Goal: Task Accomplishment & Management: Complete application form

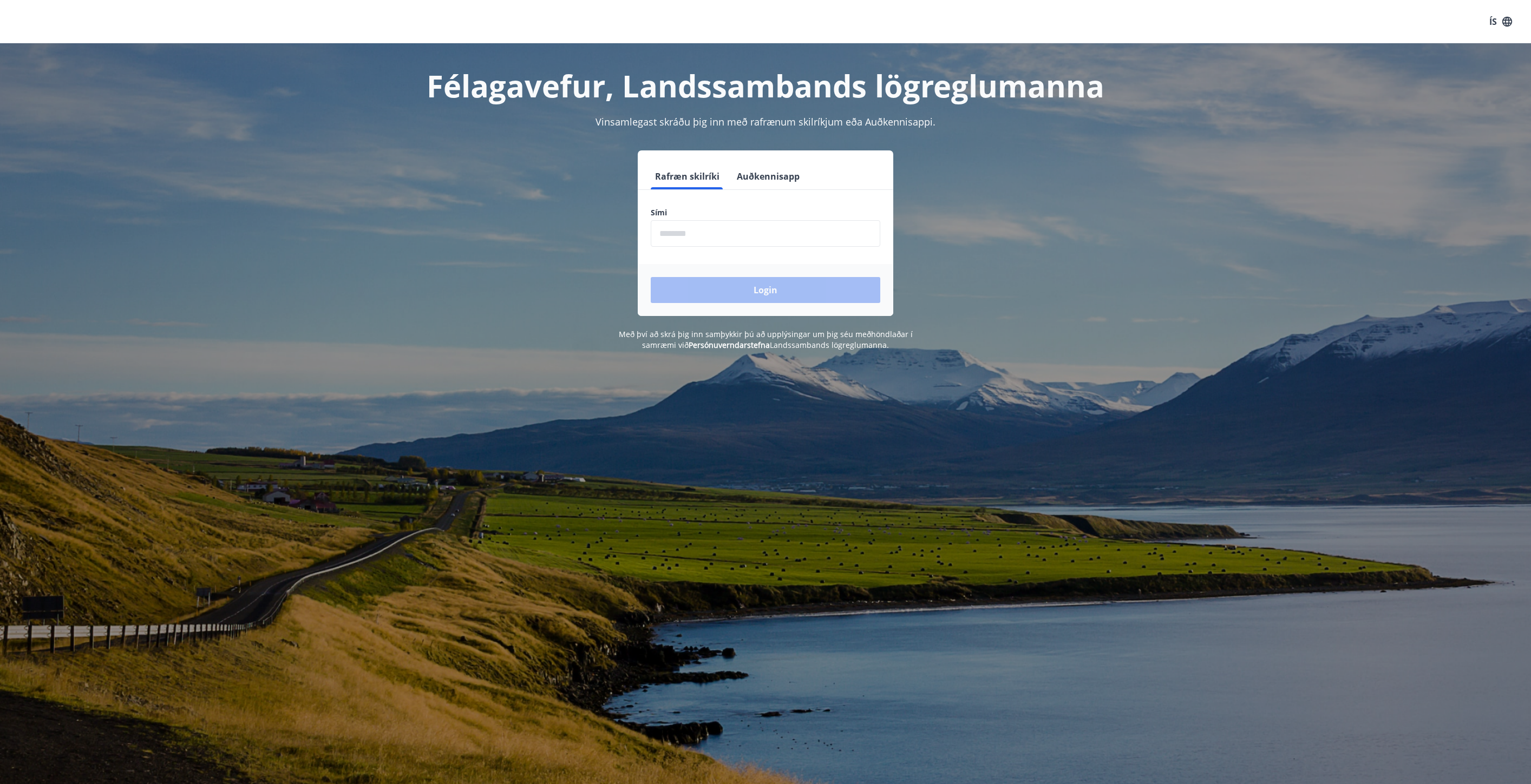
click at [699, 233] on input "phone" at bounding box center [766, 233] width 229 height 27
type input "********"
click at [729, 285] on button "Login" at bounding box center [766, 290] width 229 height 26
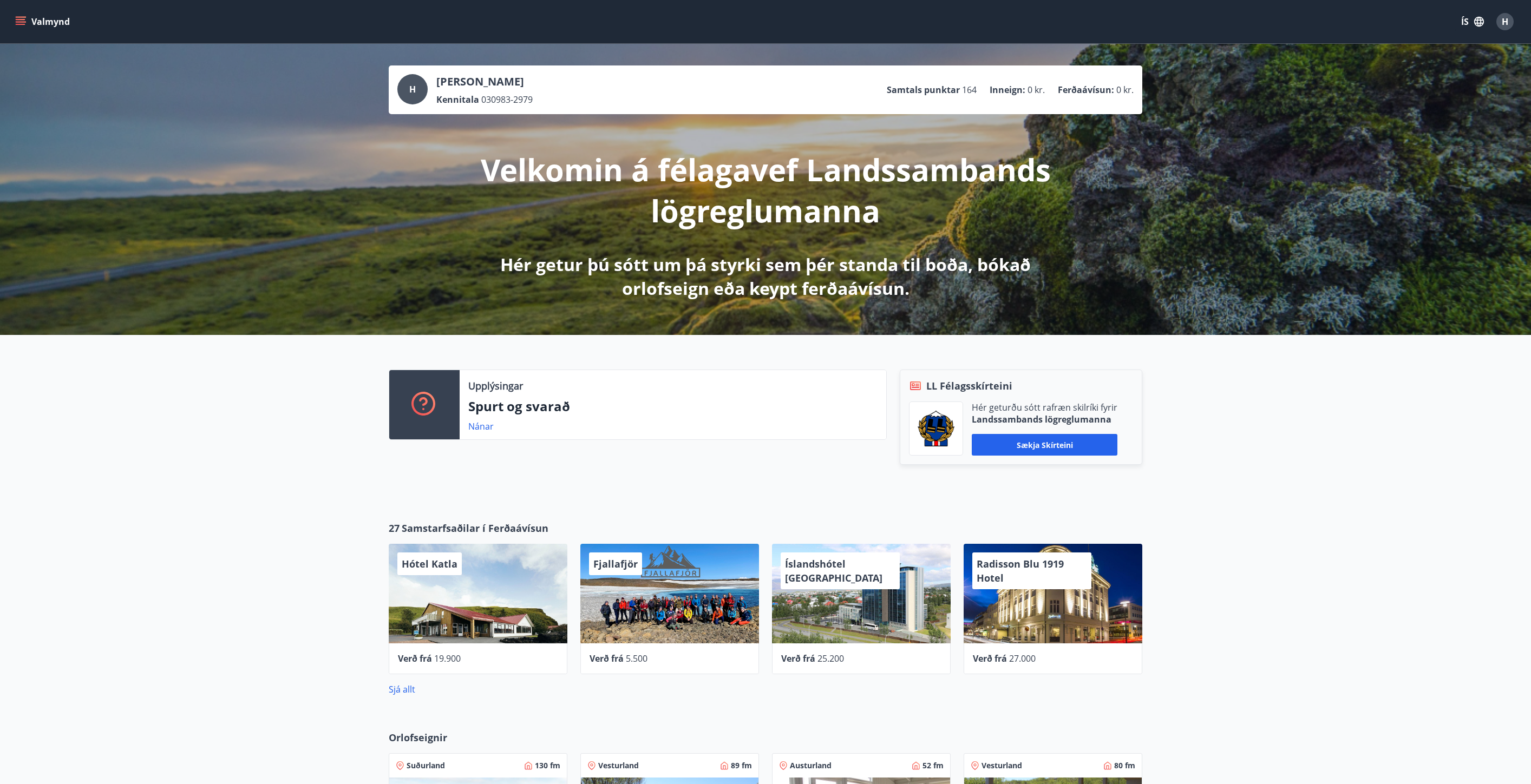
click at [52, 22] on button "Valmynd" at bounding box center [44, 21] width 61 height 20
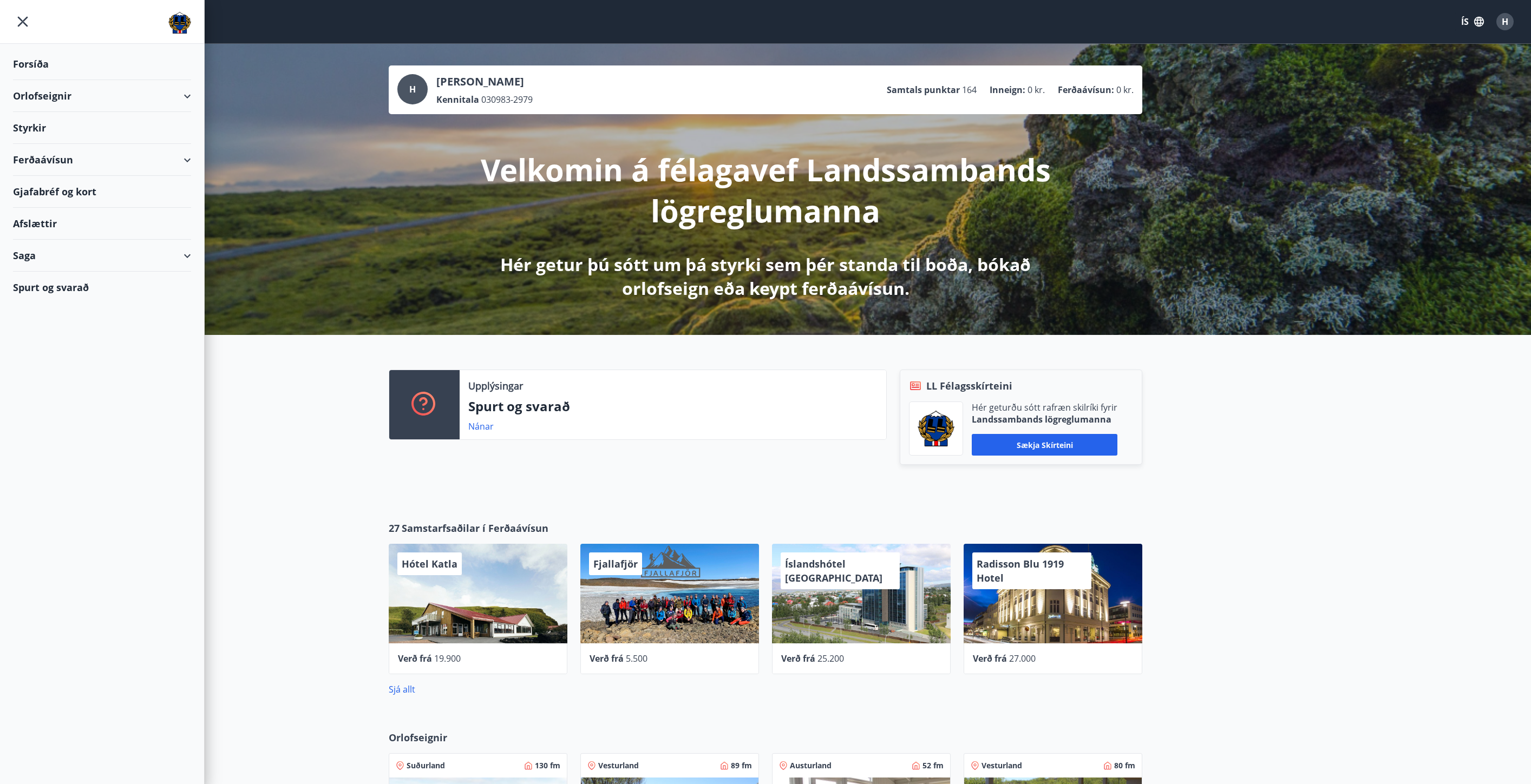
click at [41, 128] on div "Styrkir" at bounding box center [102, 128] width 178 height 32
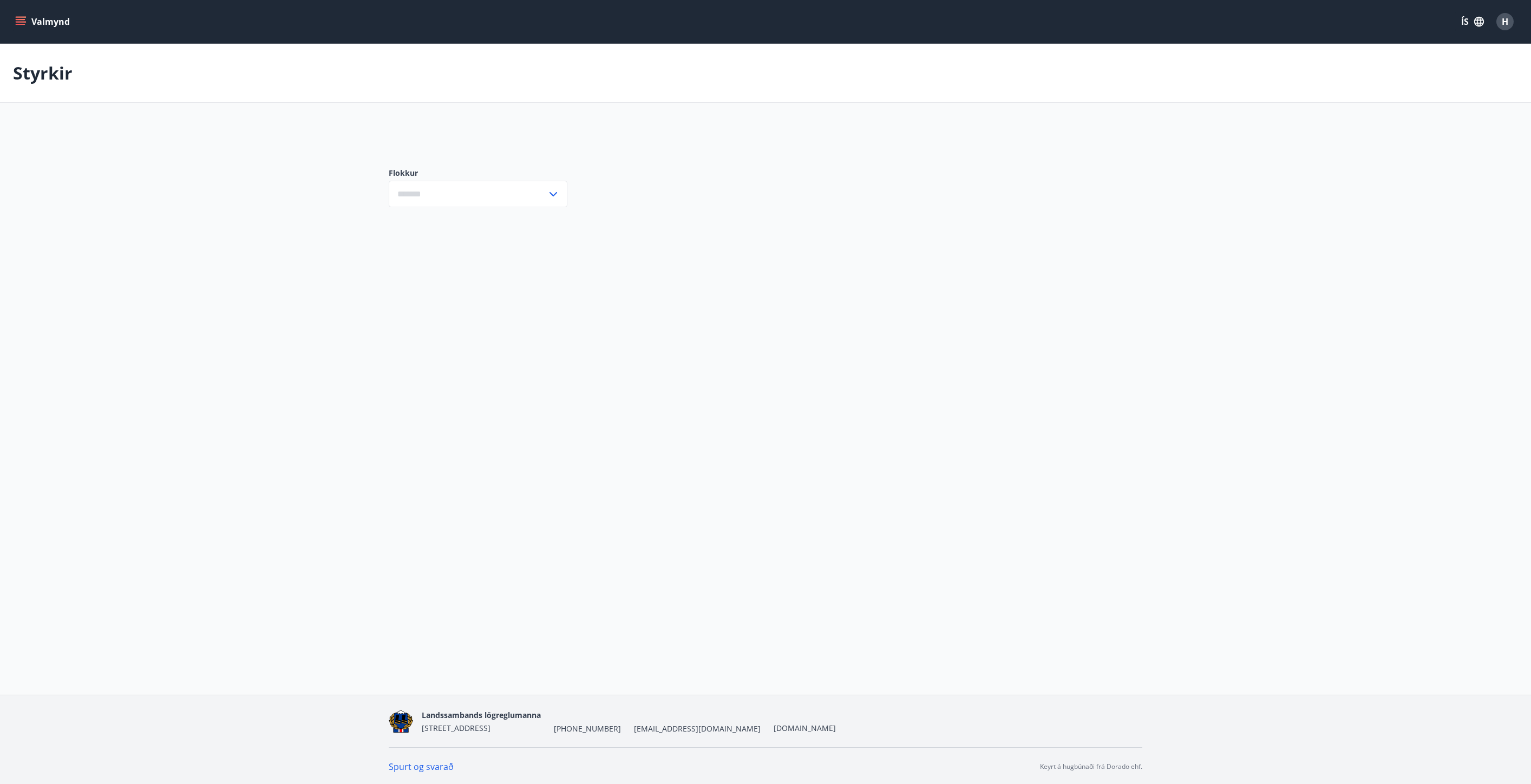
type input "***"
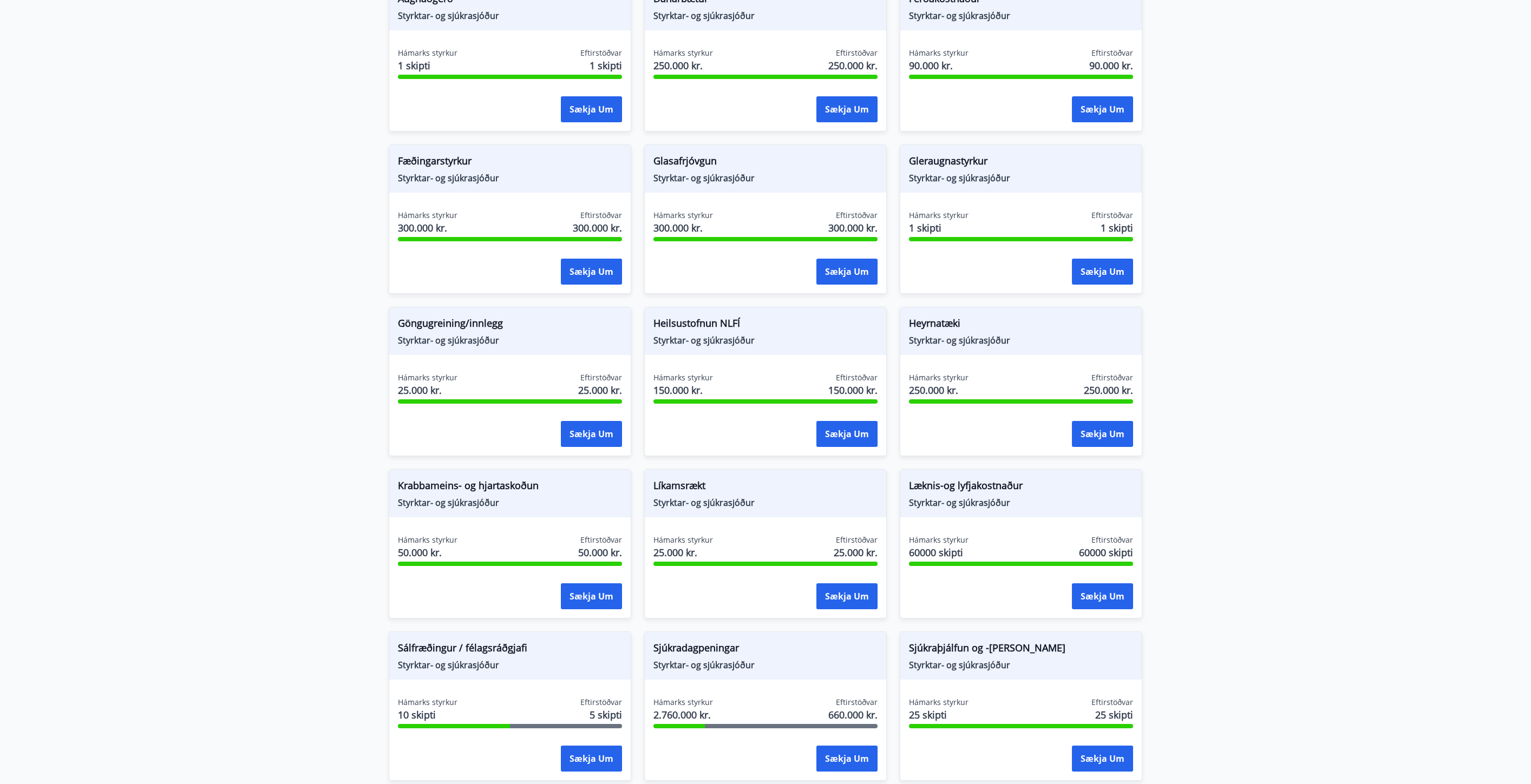
scroll to position [239, 0]
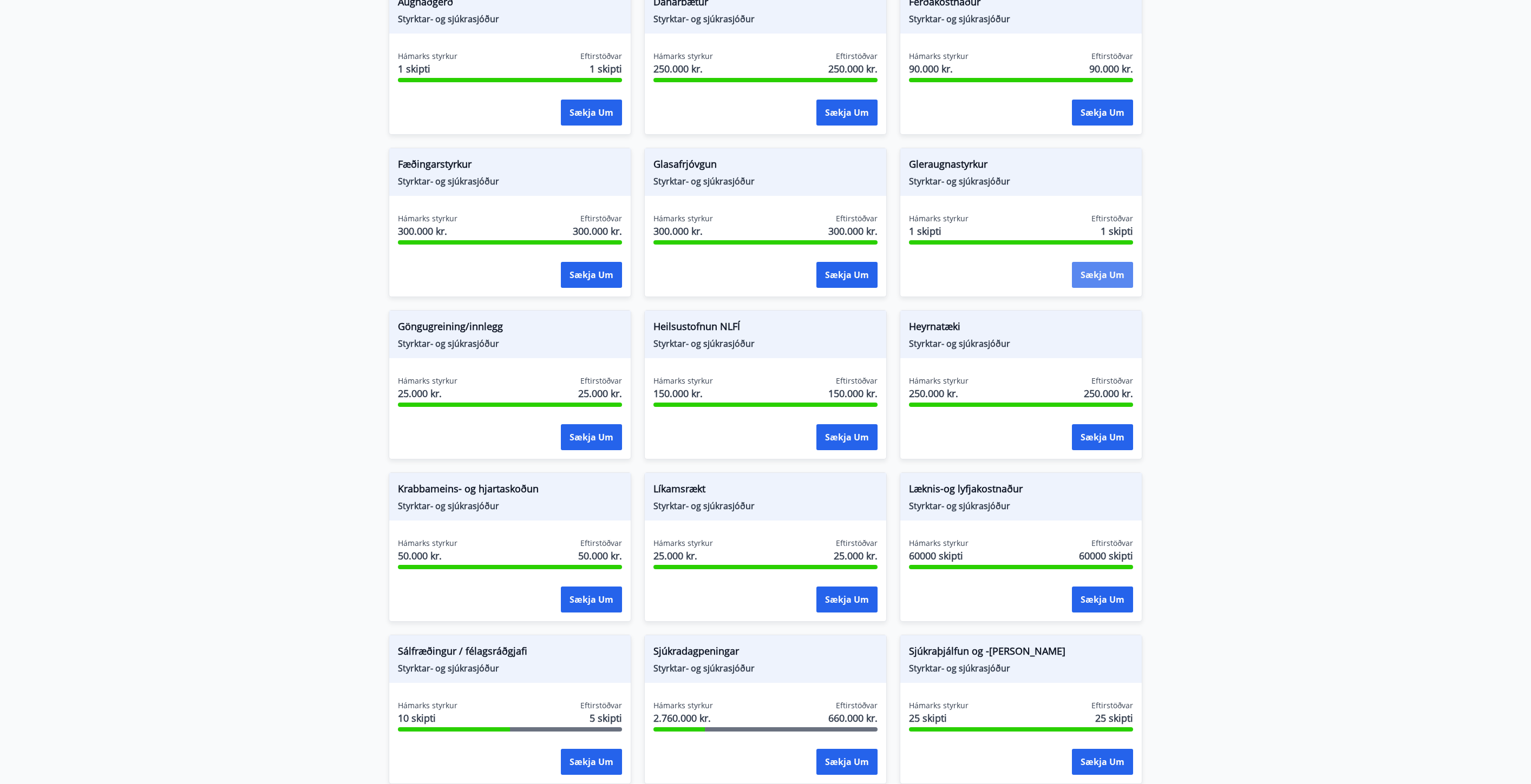
click at [1110, 280] on button "Sækja um" at bounding box center [1103, 274] width 61 height 26
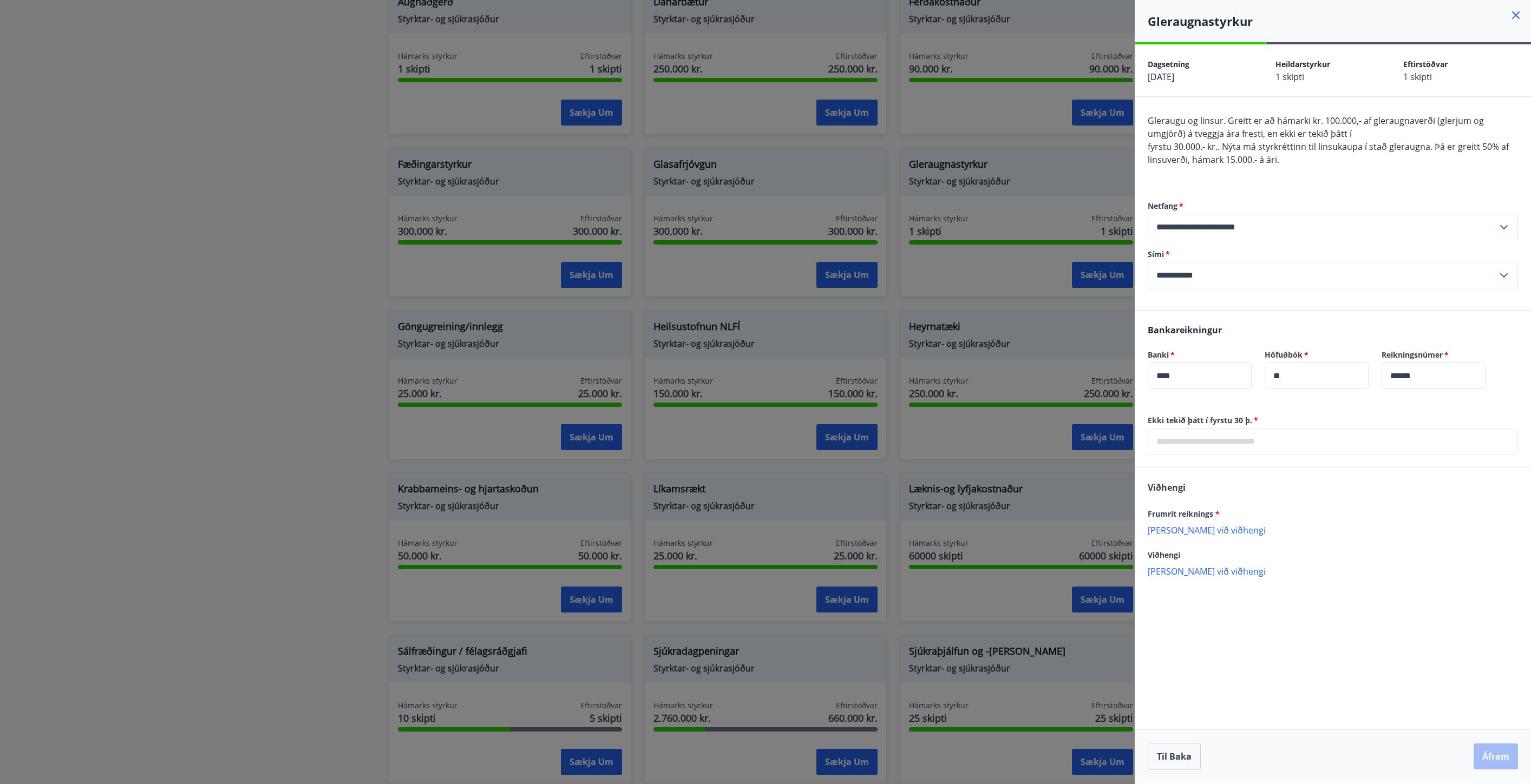
drag, startPoint x: 295, startPoint y: 143, endPoint x: 274, endPoint y: 154, distance: 23.7
click at [294, 143] on div at bounding box center [766, 392] width 1531 height 784
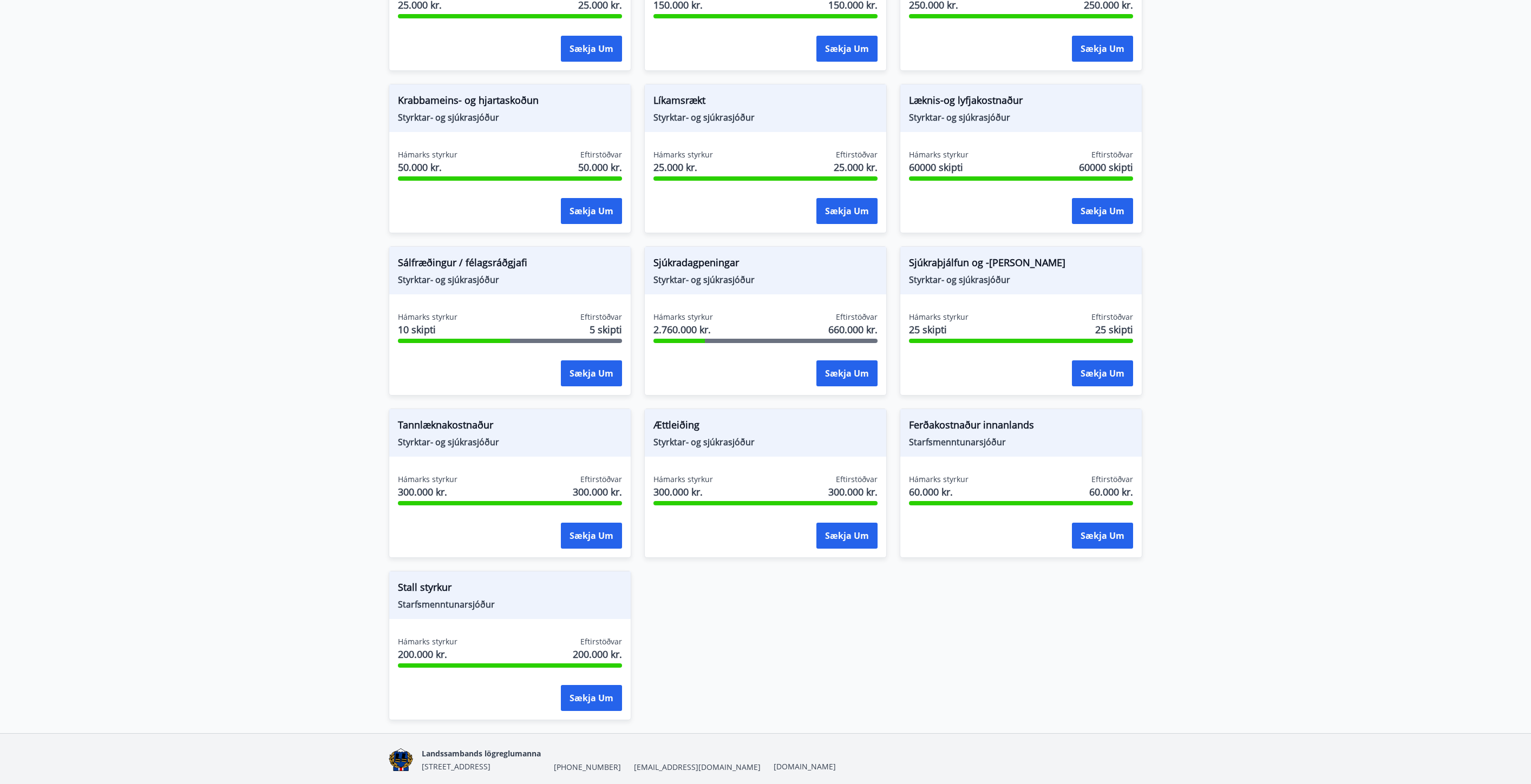
scroll to position [629, 0]
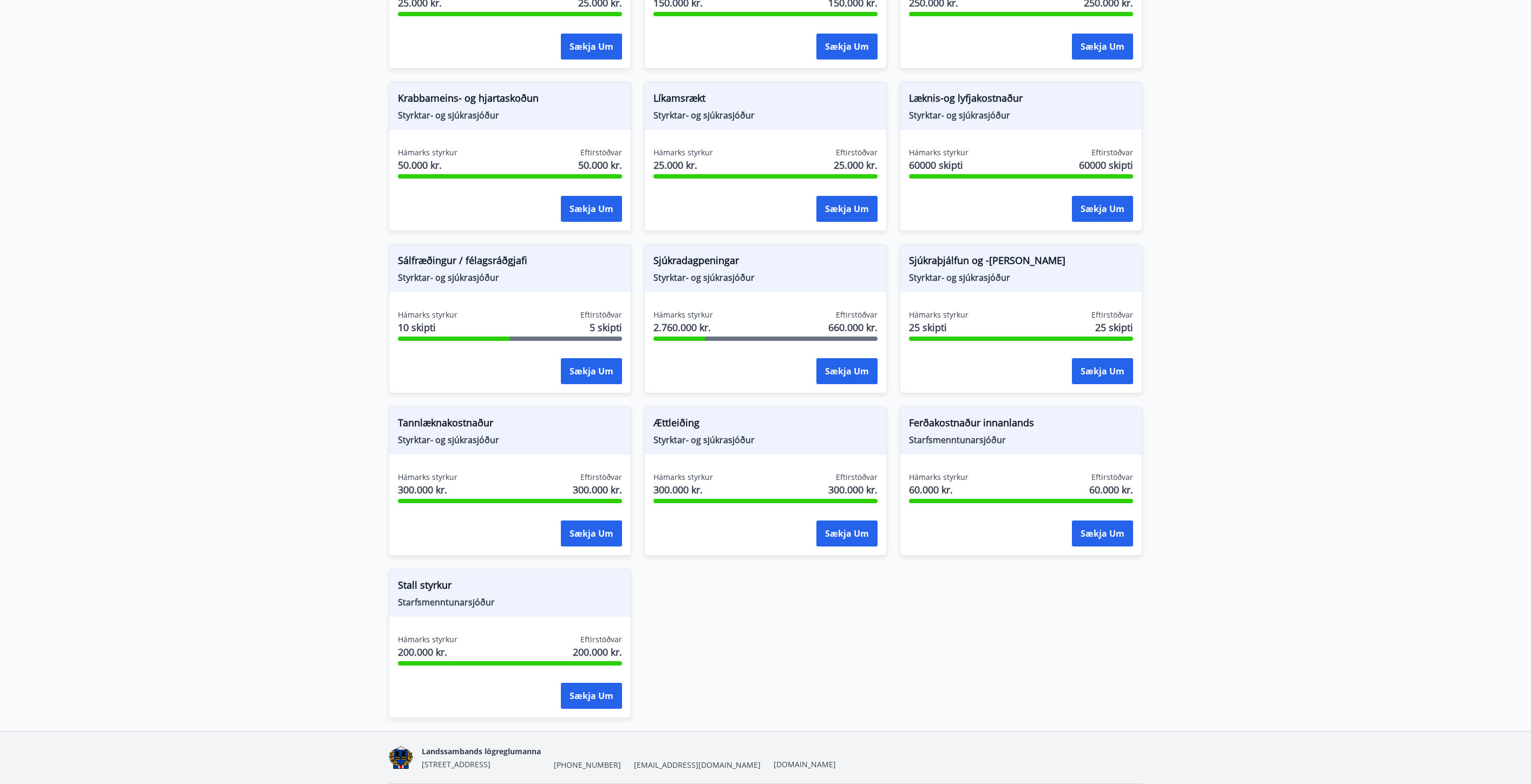
drag, startPoint x: 516, startPoint y: 584, endPoint x: 516, endPoint y: 593, distance: 9.0
click at [516, 584] on span "Stall styrkur" at bounding box center [509, 587] width 224 height 18
click at [608, 700] on button "Sækja um" at bounding box center [591, 695] width 61 height 26
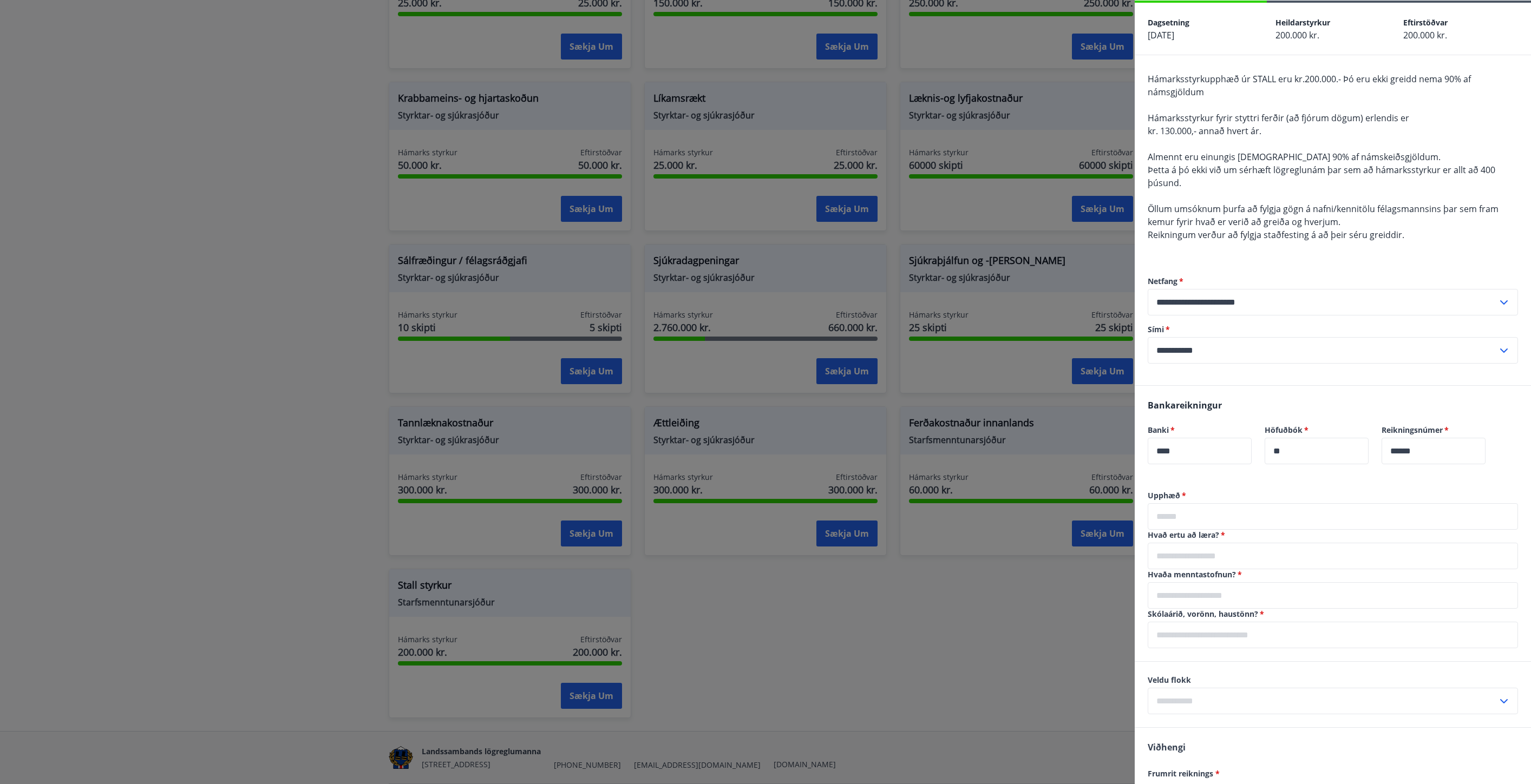
scroll to position [0, 0]
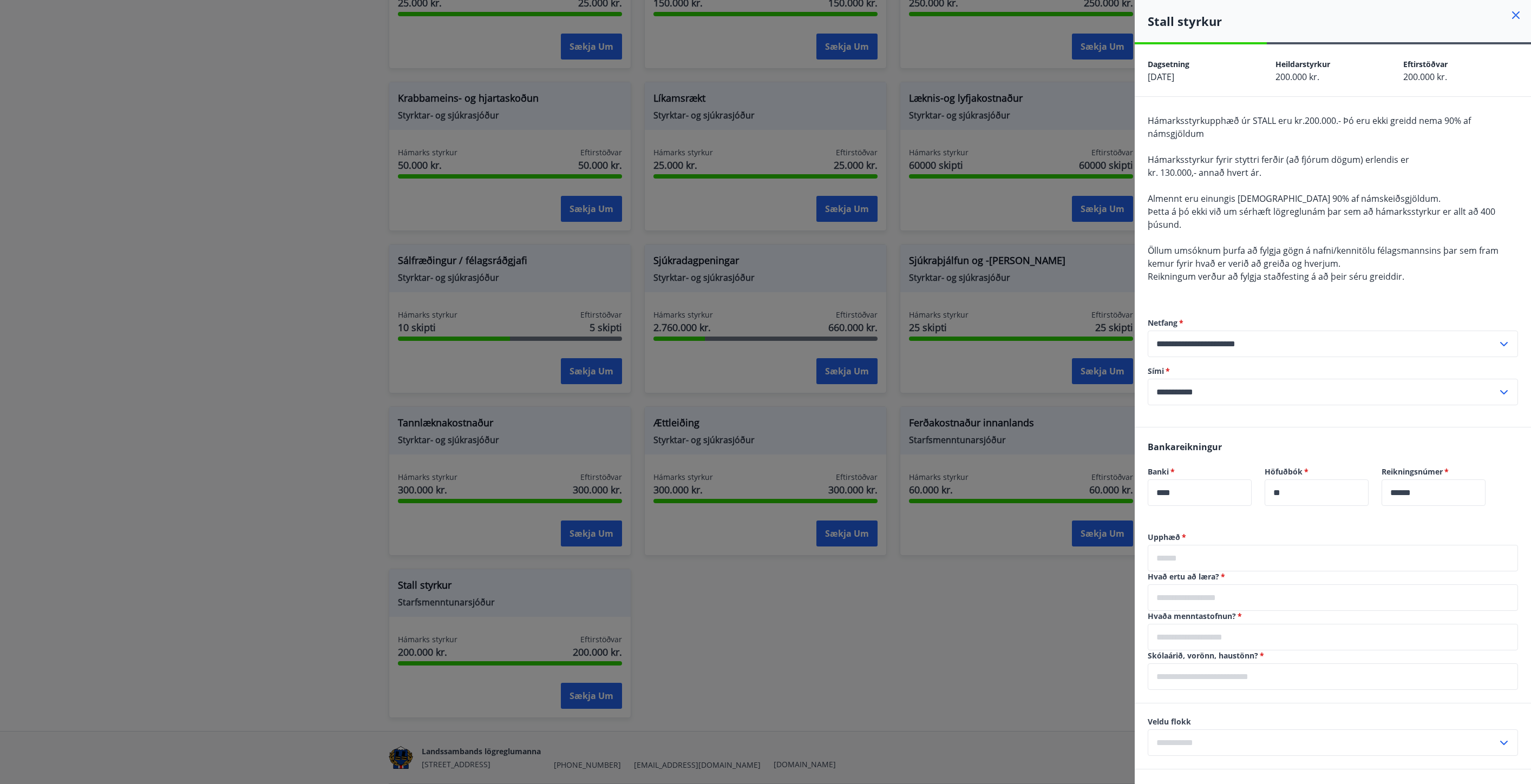
click at [224, 421] on div at bounding box center [766, 392] width 1531 height 784
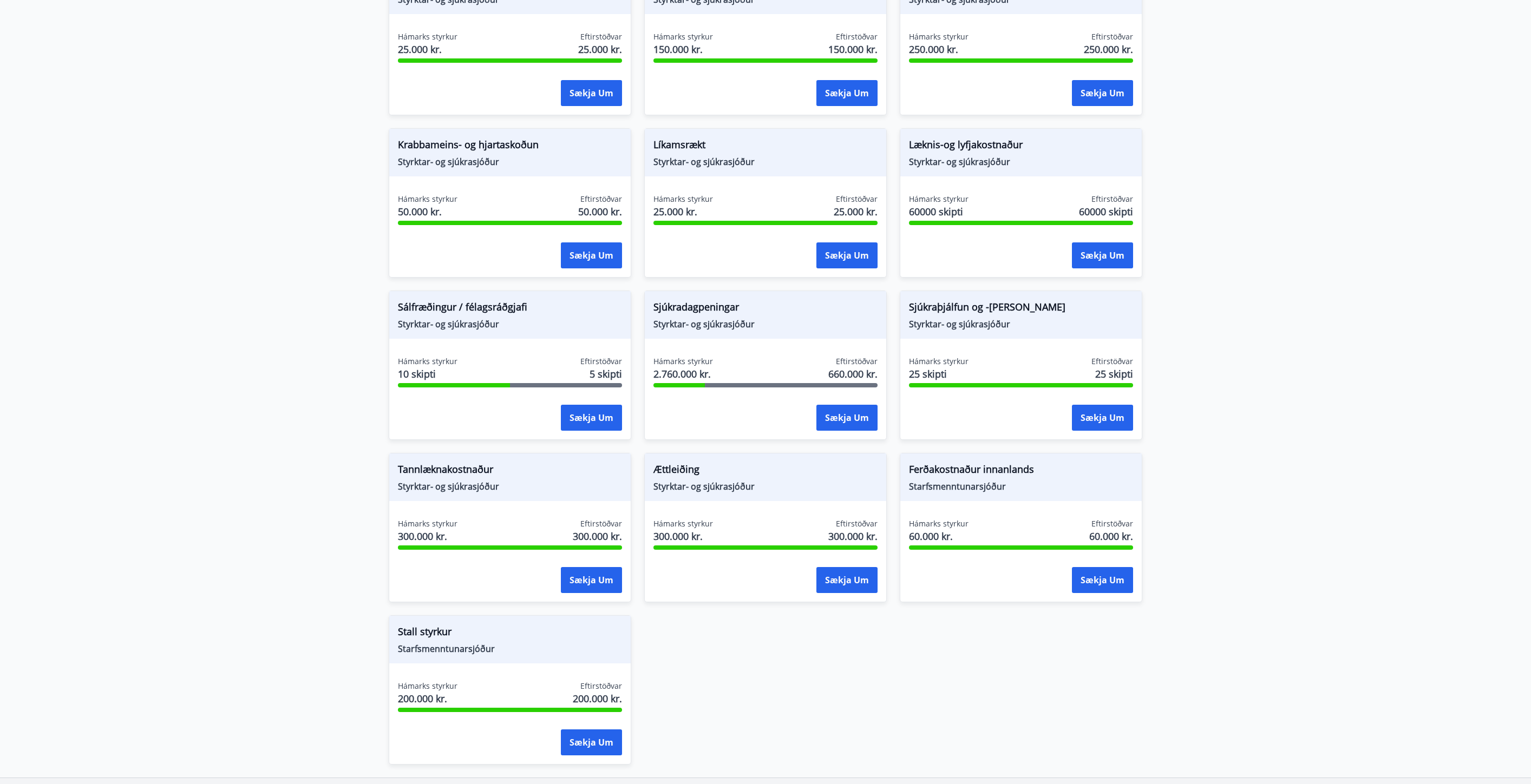
scroll to position [667, 0]
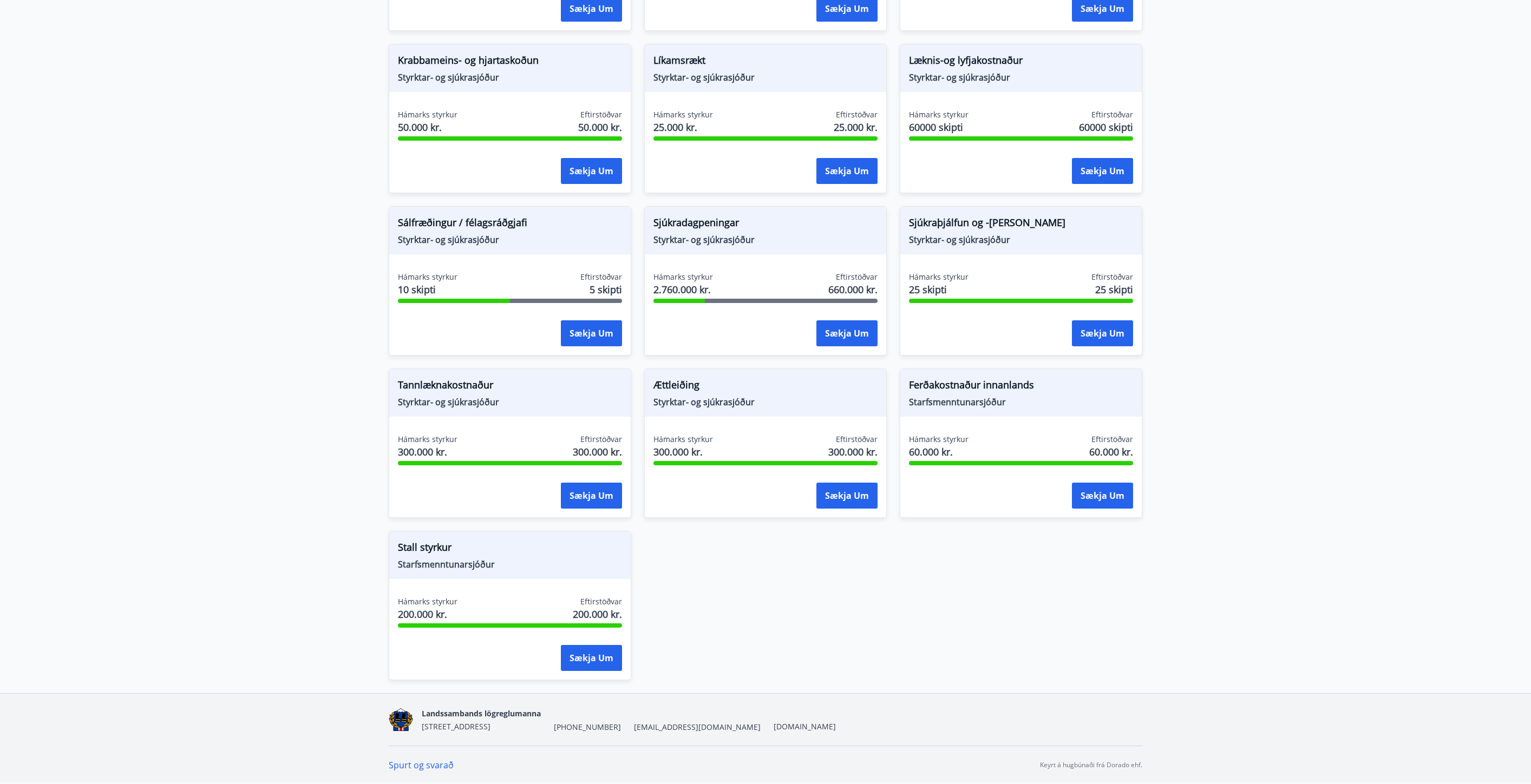
click at [559, 587] on div "Stall styrkur Starfsmenntunarsjóður Hámarks styrkur 200.000 kr. Eftirstöðvar 20…" at bounding box center [509, 606] width 243 height 149
click at [600, 665] on button "Sækja um" at bounding box center [591, 658] width 61 height 26
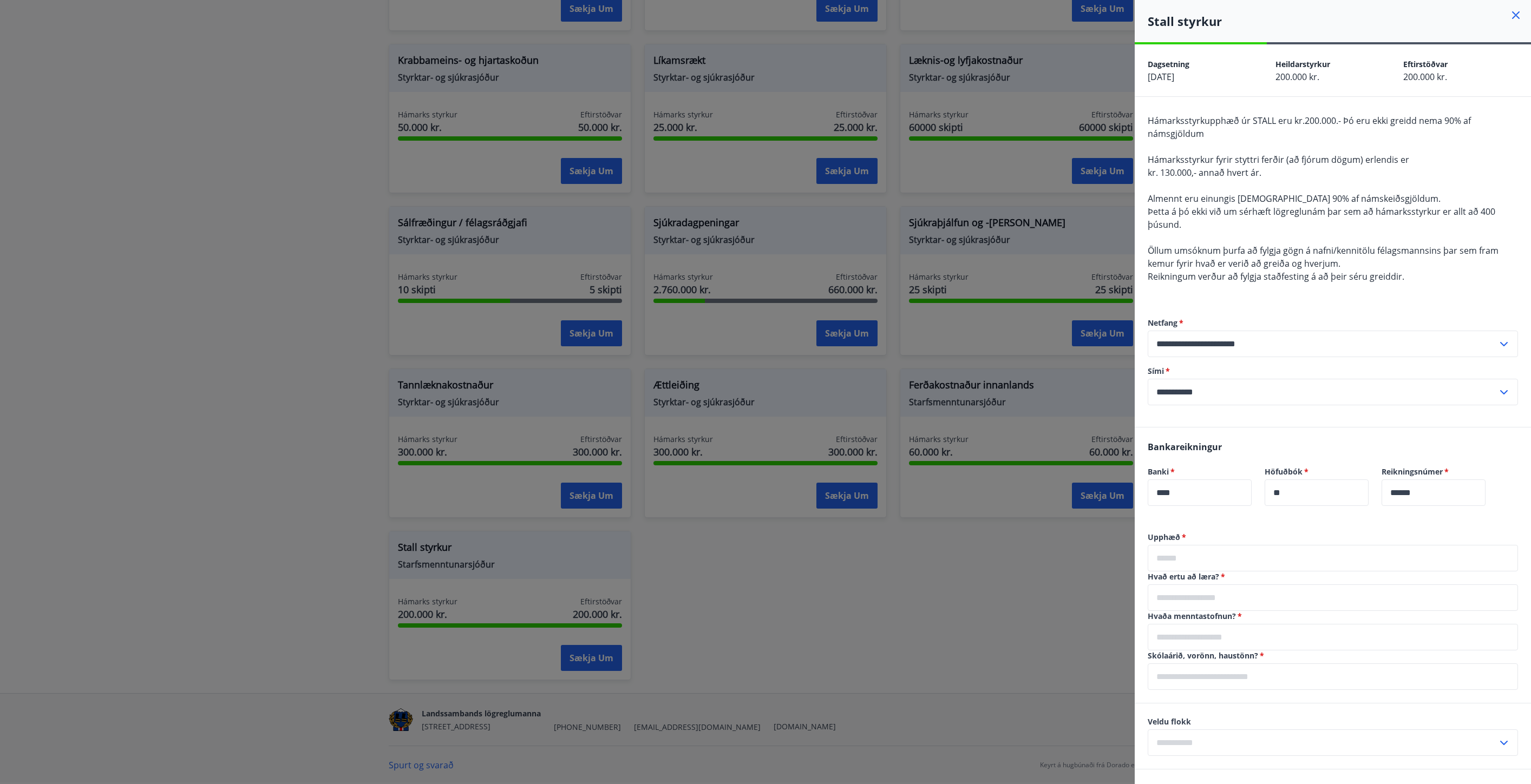
click at [939, 590] on div at bounding box center [766, 392] width 1531 height 784
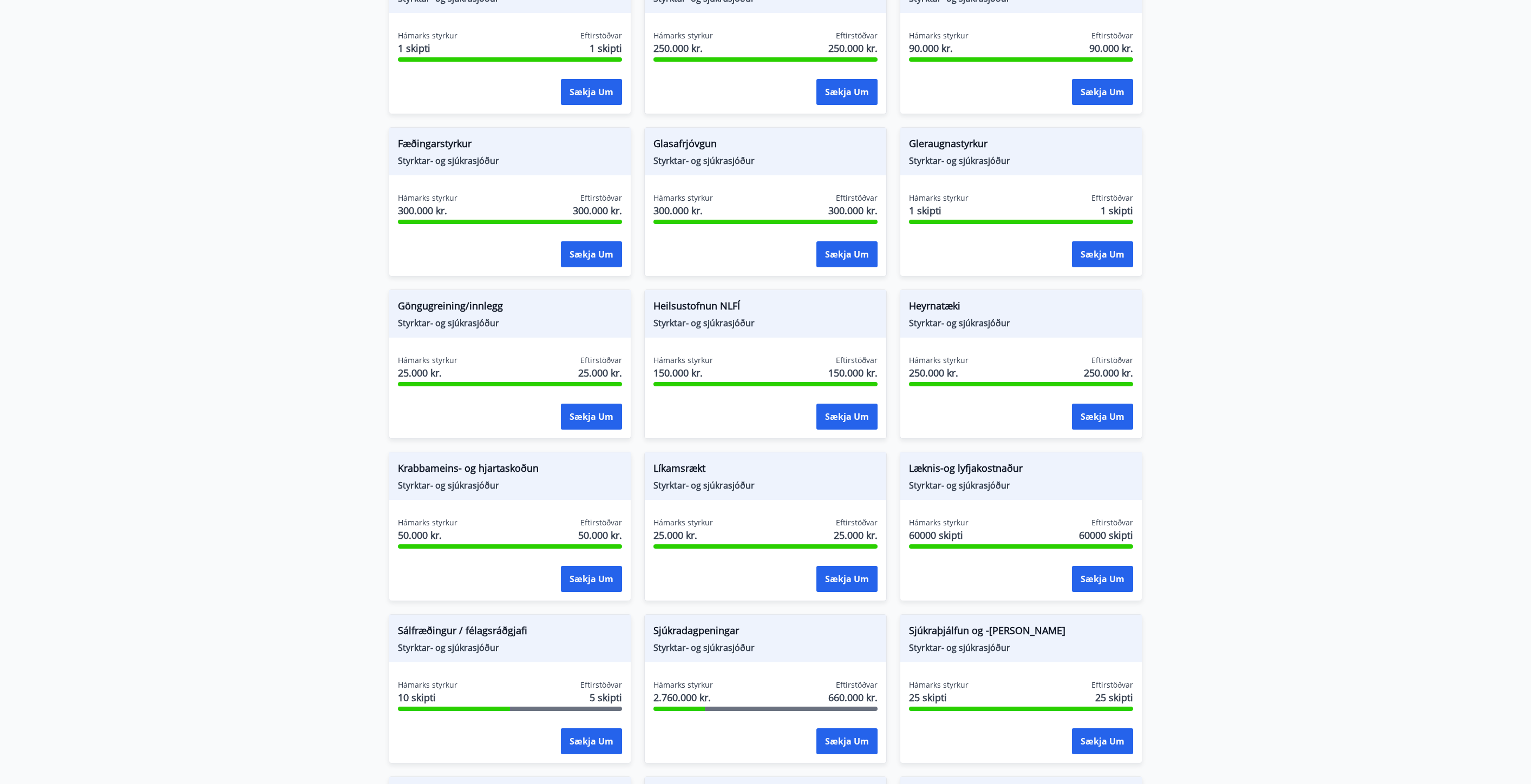
scroll to position [256, 0]
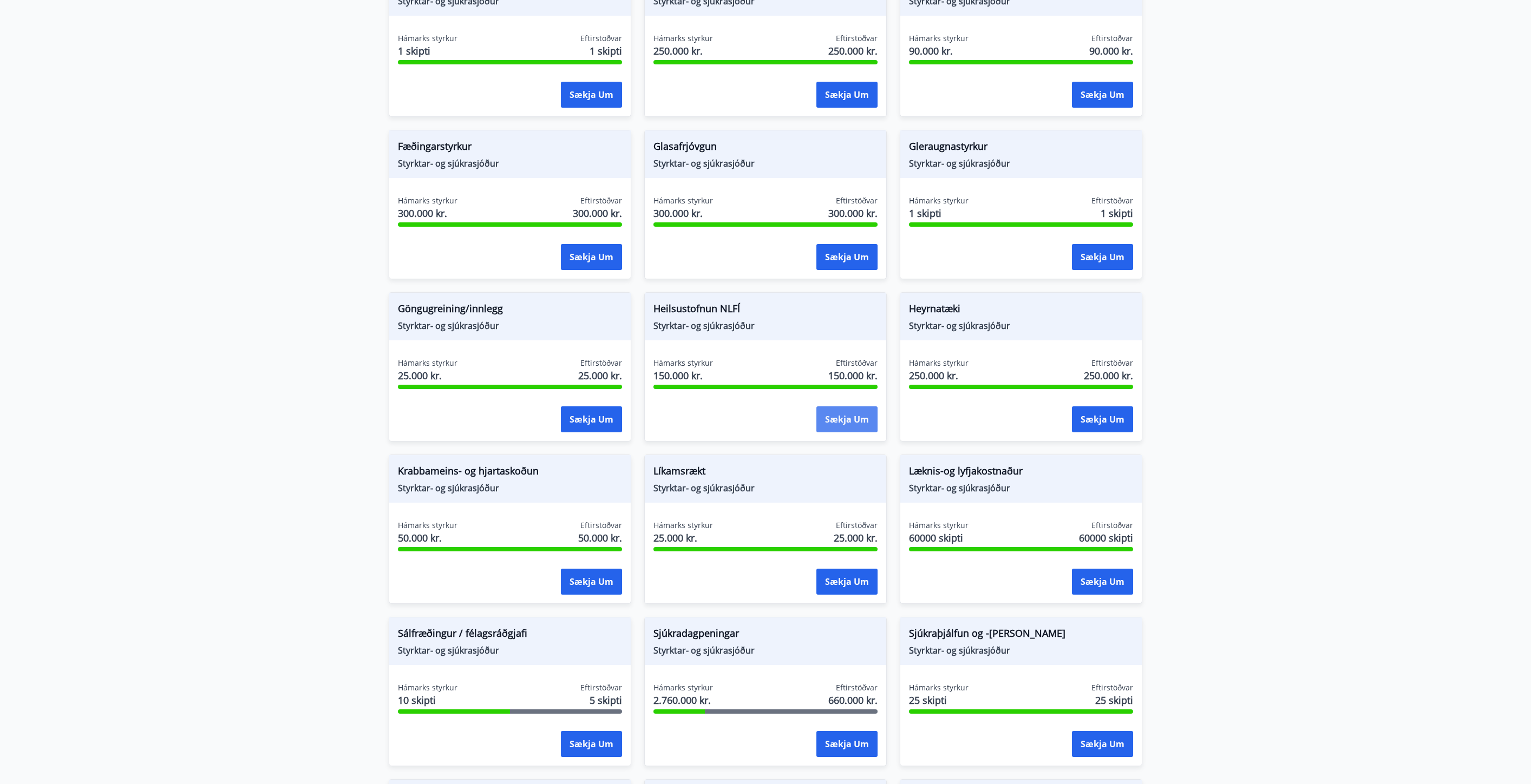
click at [846, 421] on button "Sækja um" at bounding box center [847, 419] width 61 height 26
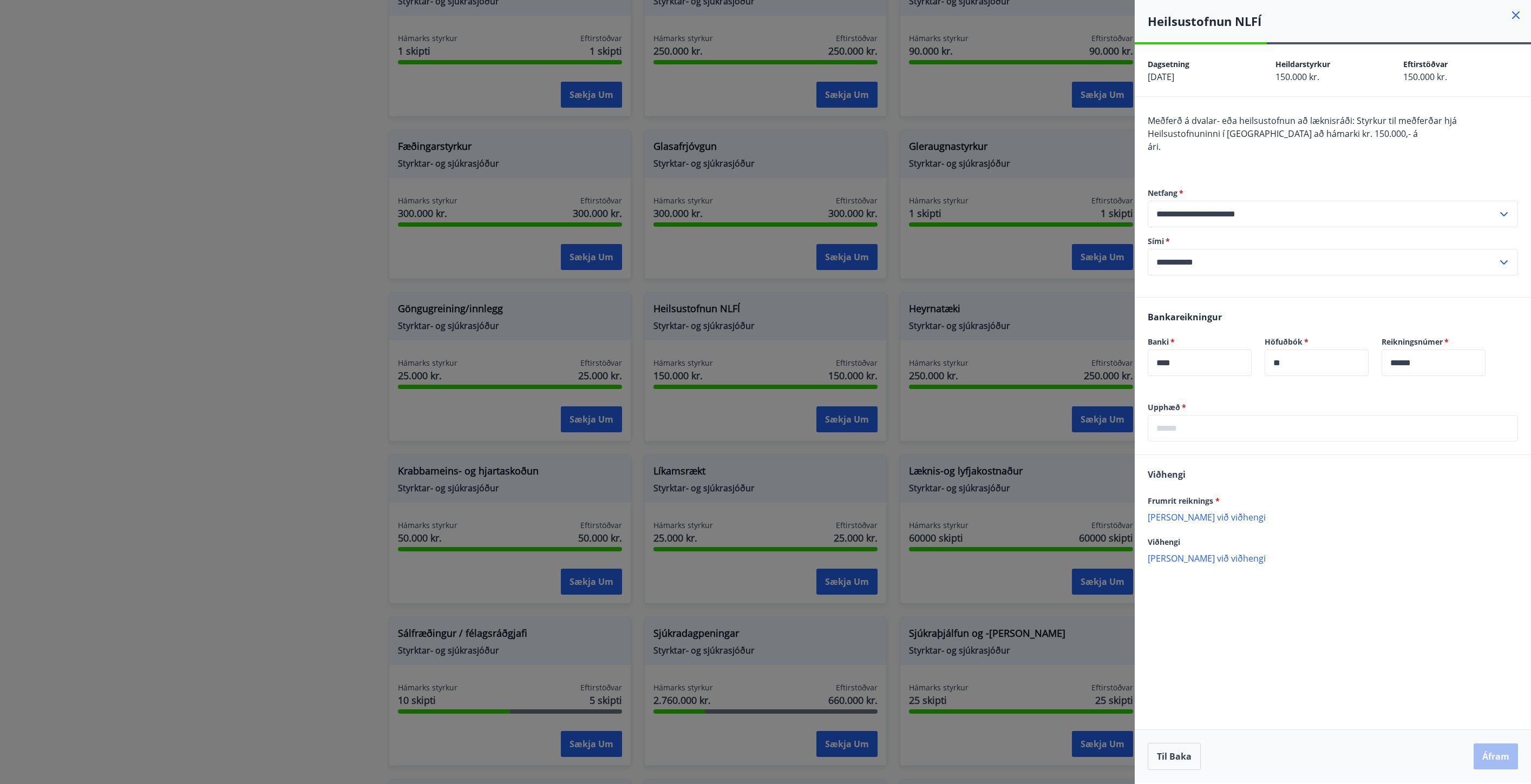
click at [307, 345] on div at bounding box center [766, 392] width 1531 height 784
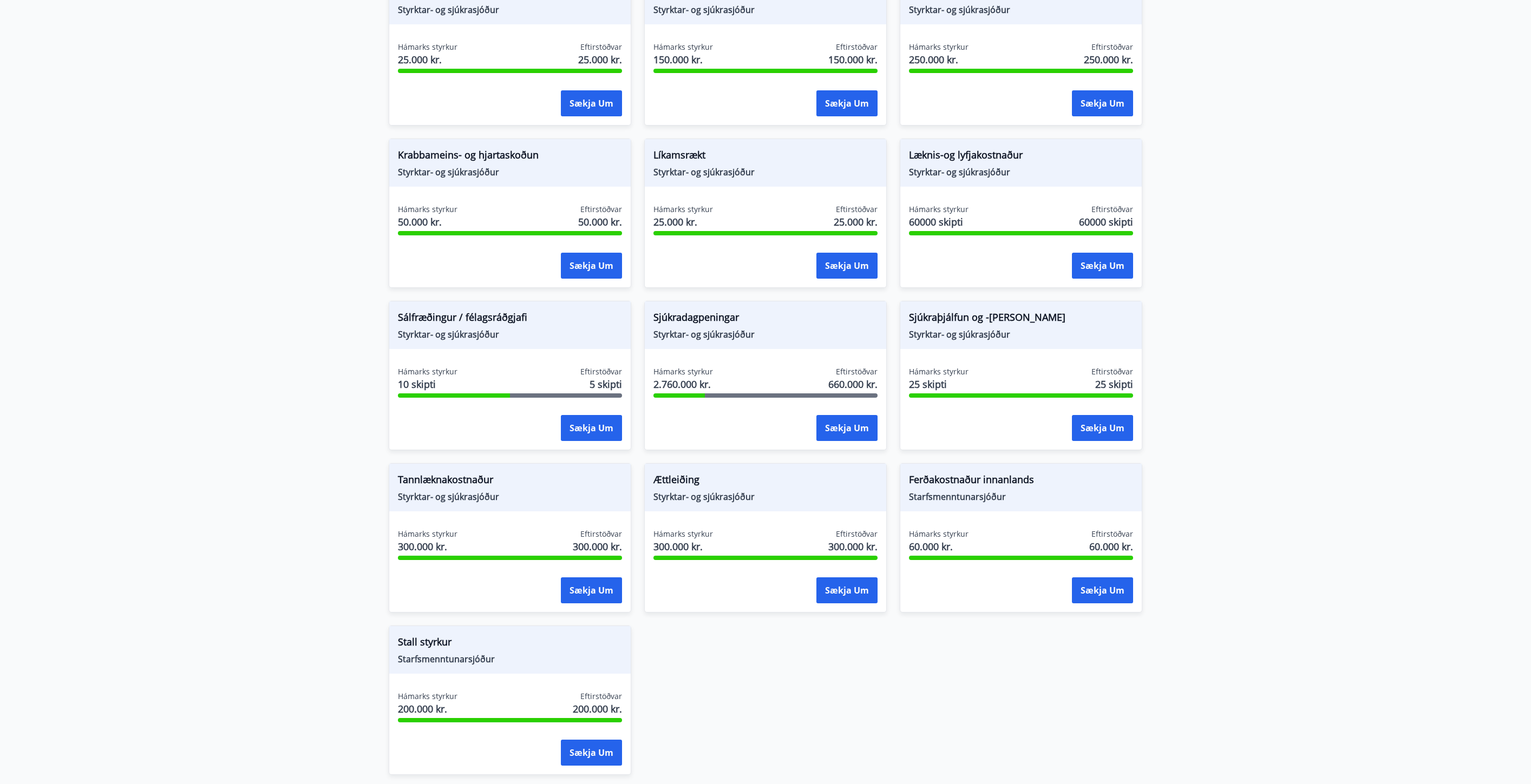
scroll to position [667, 0]
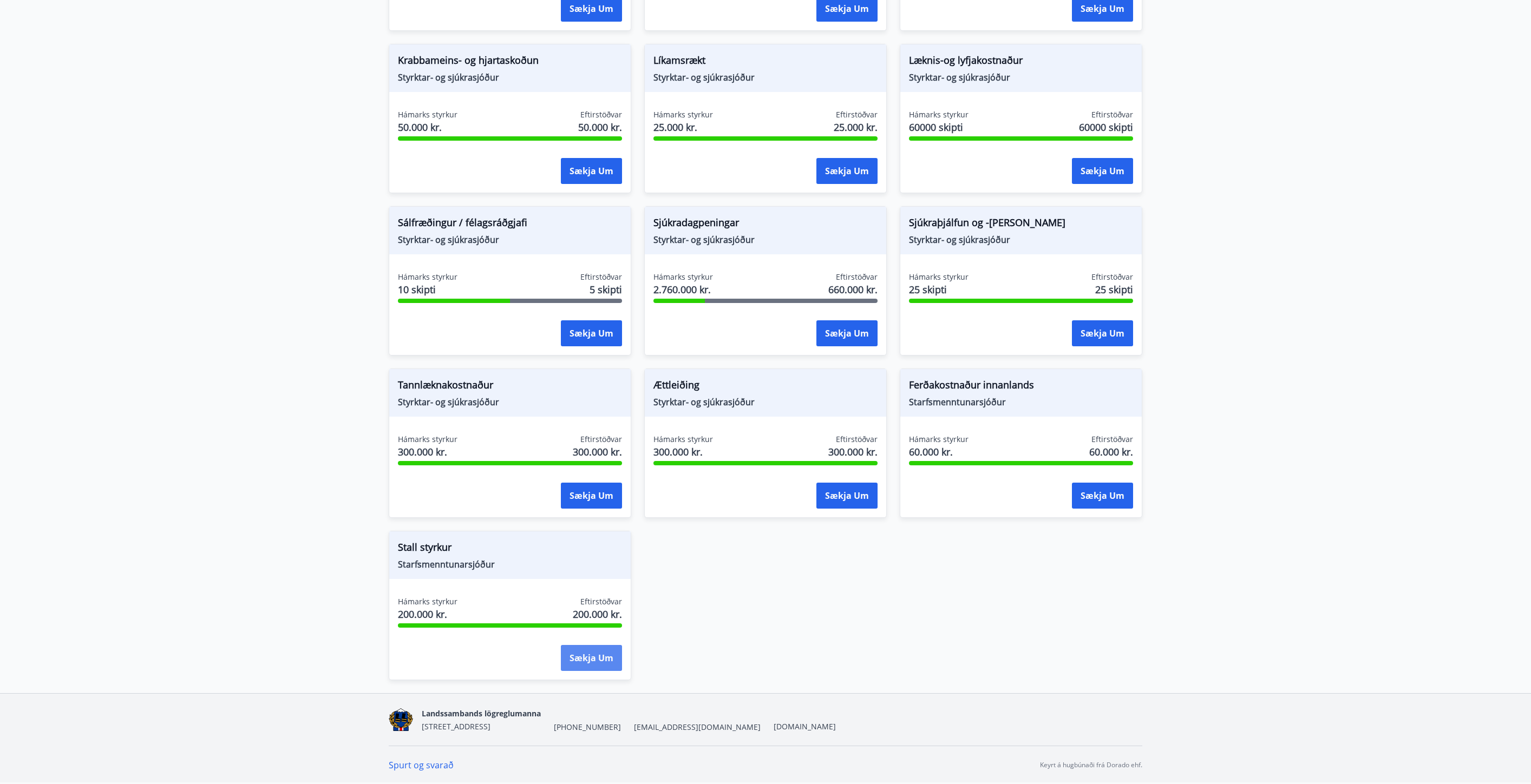
click at [590, 666] on button "Sækja um" at bounding box center [591, 658] width 61 height 26
